Goal: Check status: Check status

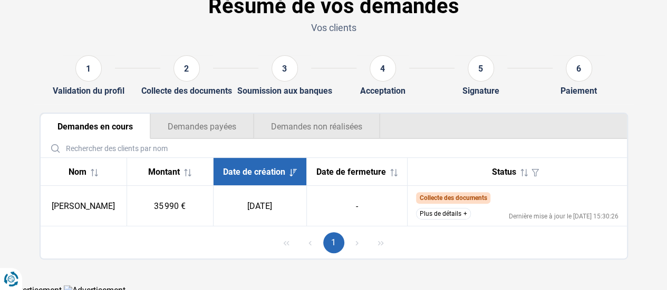
scroll to position [66, 0]
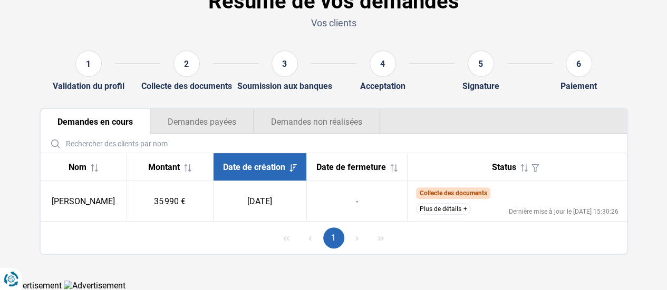
click at [457, 203] on td "Collecte des documents Nous avons déjà reçu les documents du client et nous eff…" at bounding box center [516, 201] width 219 height 41
click at [459, 209] on button "Plus de détails" at bounding box center [443, 209] width 55 height 12
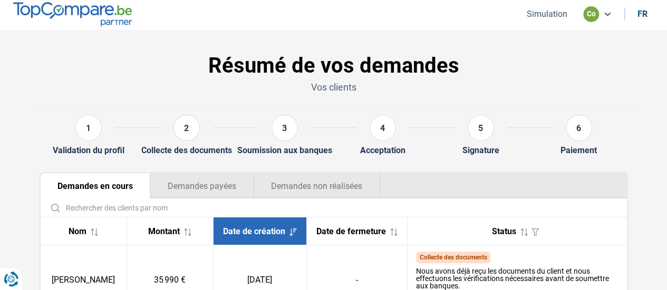
scroll to position [0, 0]
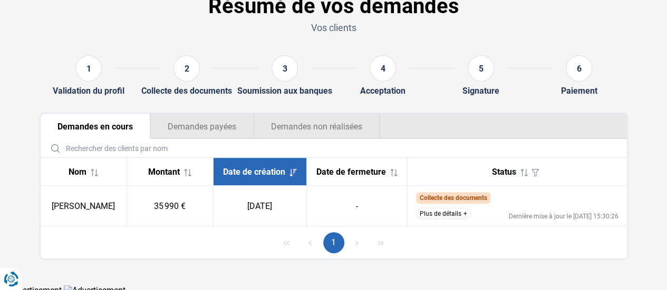
scroll to position [66, 0]
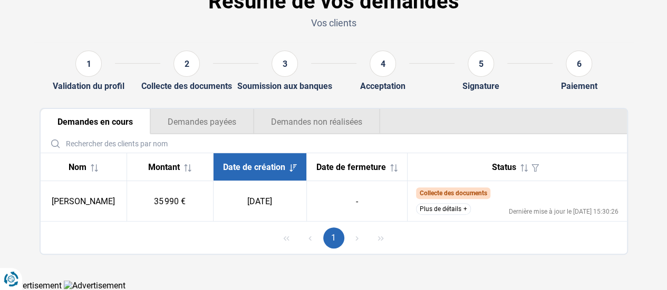
click at [457, 197] on span "Collecte des documents" at bounding box center [452, 193] width 67 height 7
click at [450, 213] on button "Plus de détails" at bounding box center [443, 209] width 55 height 12
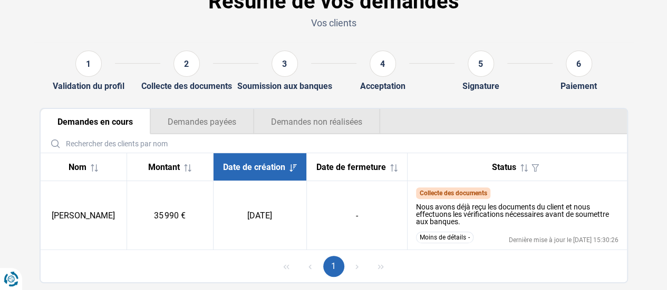
click at [316, 120] on button "Demandes non réalisées" at bounding box center [317, 121] width 126 height 25
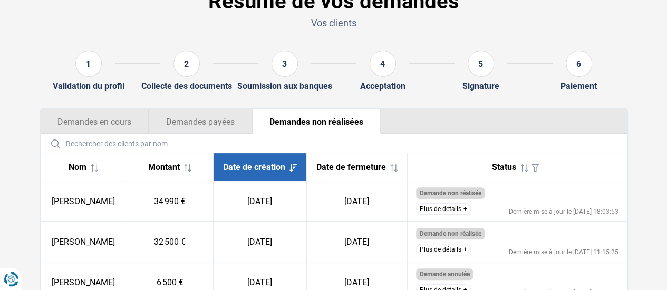
drag, startPoint x: 211, startPoint y: 115, endPoint x: 208, endPoint y: 93, distance: 22.4
click at [209, 110] on button "Demandes payées" at bounding box center [200, 121] width 103 height 25
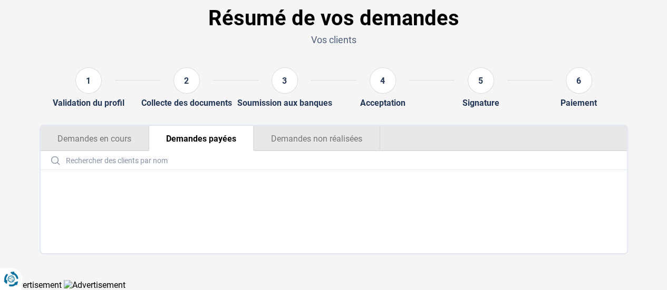
scroll to position [48, 0]
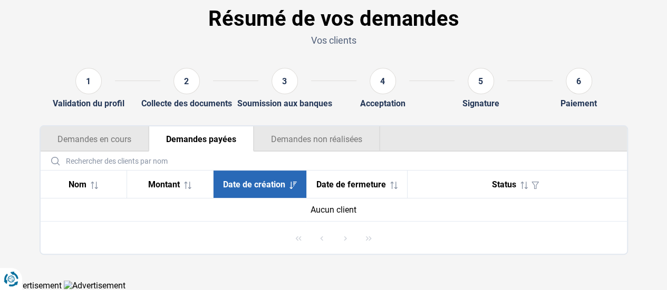
click at [294, 162] on input "text" at bounding box center [334, 161] width 578 height 18
click at [297, 152] on input "text" at bounding box center [334, 161] width 578 height 18
drag, startPoint x: 294, startPoint y: 141, endPoint x: 484, endPoint y: 147, distance: 189.8
click at [295, 142] on button "Demandes non réalisées" at bounding box center [317, 138] width 126 height 25
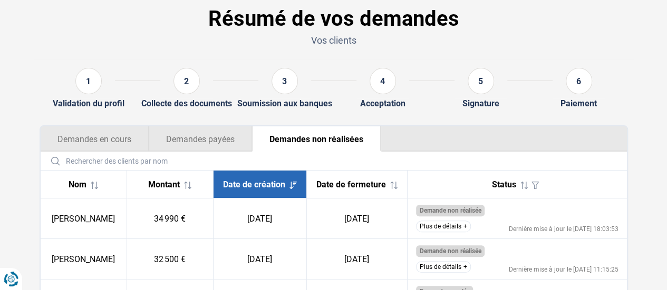
click at [227, 140] on button "Demandes payées" at bounding box center [200, 138] width 103 height 25
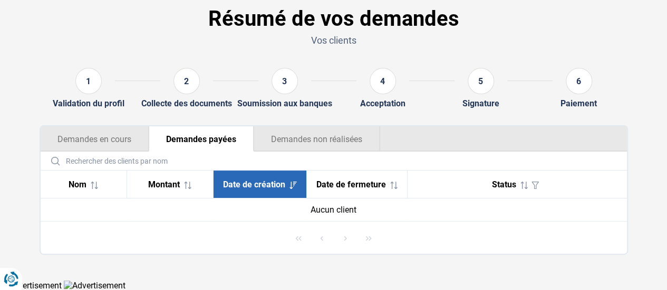
click at [112, 151] on button "Demandes en cours" at bounding box center [95, 138] width 108 height 25
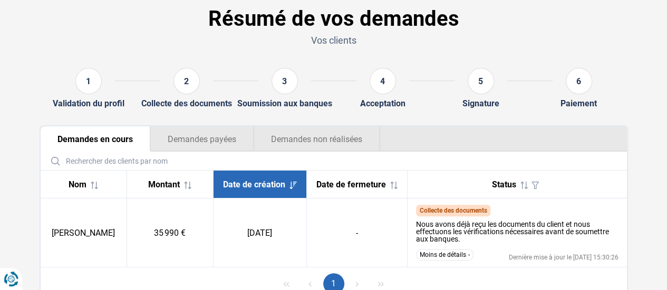
drag, startPoint x: 316, startPoint y: 129, endPoint x: 319, endPoint y: 147, distance: 18.2
click at [316, 130] on button "Demandes non réalisées" at bounding box center [317, 138] width 126 height 25
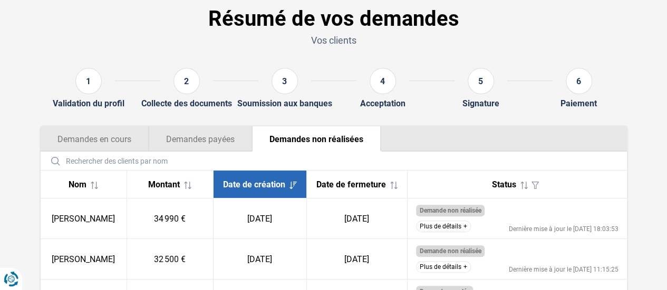
click at [215, 141] on button "Demandes payées" at bounding box center [200, 138] width 103 height 25
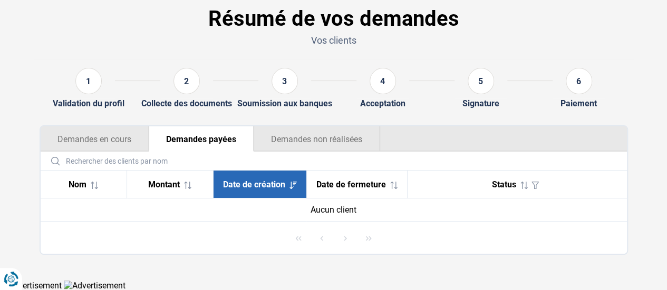
click at [326, 142] on button "Demandes non réalisées" at bounding box center [317, 138] width 126 height 25
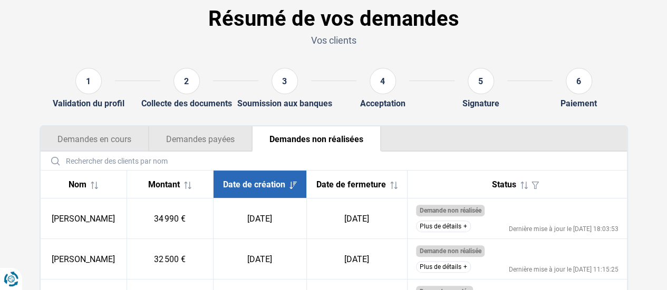
drag, startPoint x: 114, startPoint y: 147, endPoint x: 181, endPoint y: 110, distance: 75.7
click at [123, 139] on button "Demandes en cours" at bounding box center [95, 138] width 108 height 25
